Goal: Information Seeking & Learning: Learn about a topic

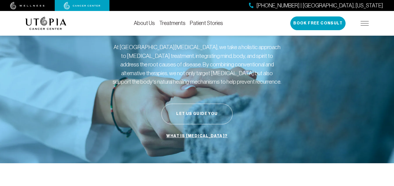
scroll to position [36, 0]
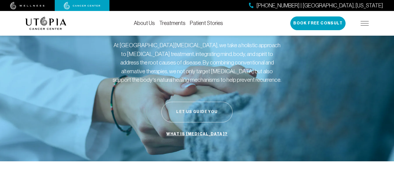
click at [194, 122] on button "Let Us Guide You" at bounding box center [196, 112] width 71 height 21
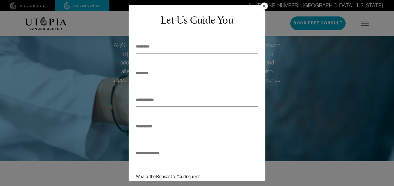
click at [263, 5] on button "×" at bounding box center [264, 5] width 7 height 7
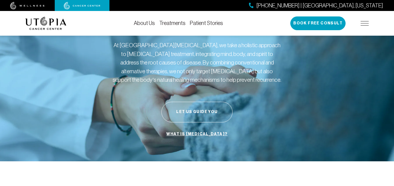
click at [171, 23] on link "Treatments" at bounding box center [172, 23] width 26 height 6
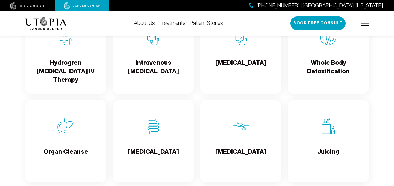
scroll to position [671, 0]
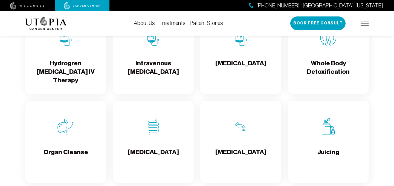
click at [240, 77] on h4 "[MEDICAL_DATA]" at bounding box center [240, 68] width 51 height 18
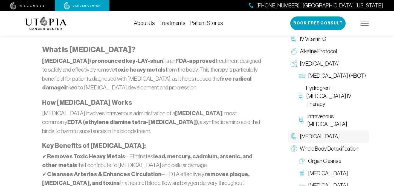
scroll to position [319, 0]
